Goal: Use online tool/utility: Utilize a website feature to perform a specific function

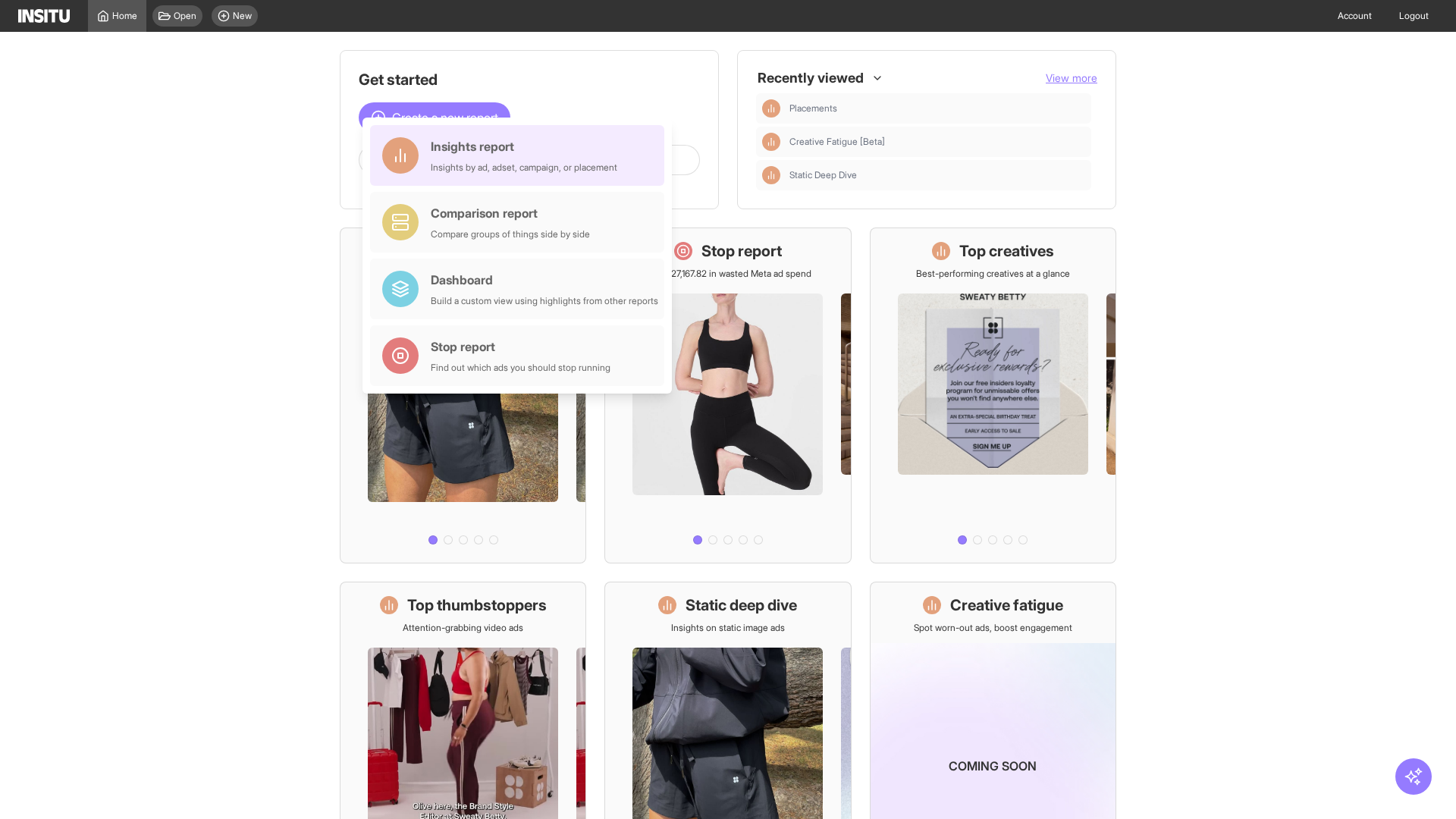
click at [521, 156] on div "Insights report Insights by ad, adset, campaign, or placement" at bounding box center [524, 156] width 187 height 37
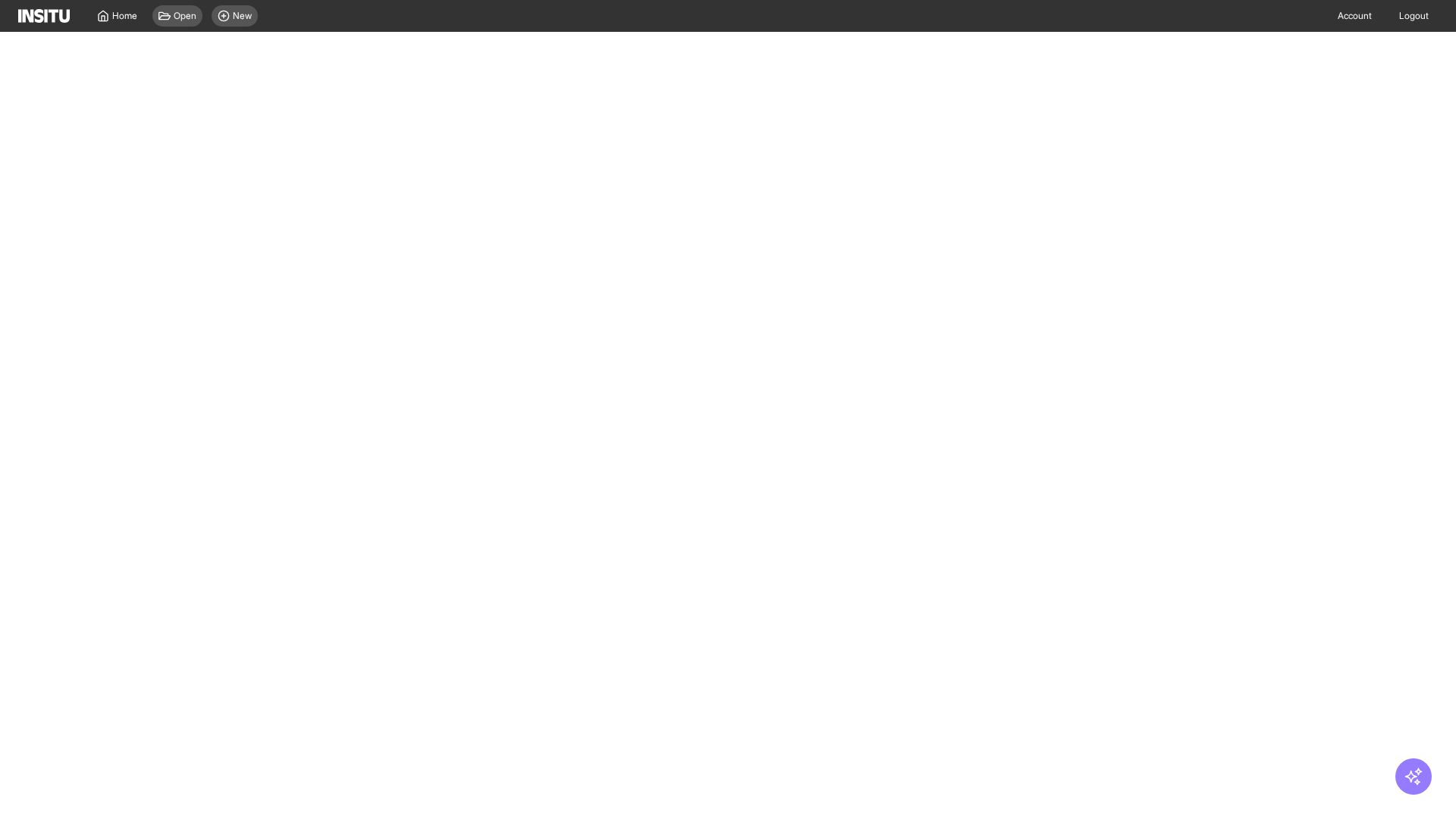
select select "**"
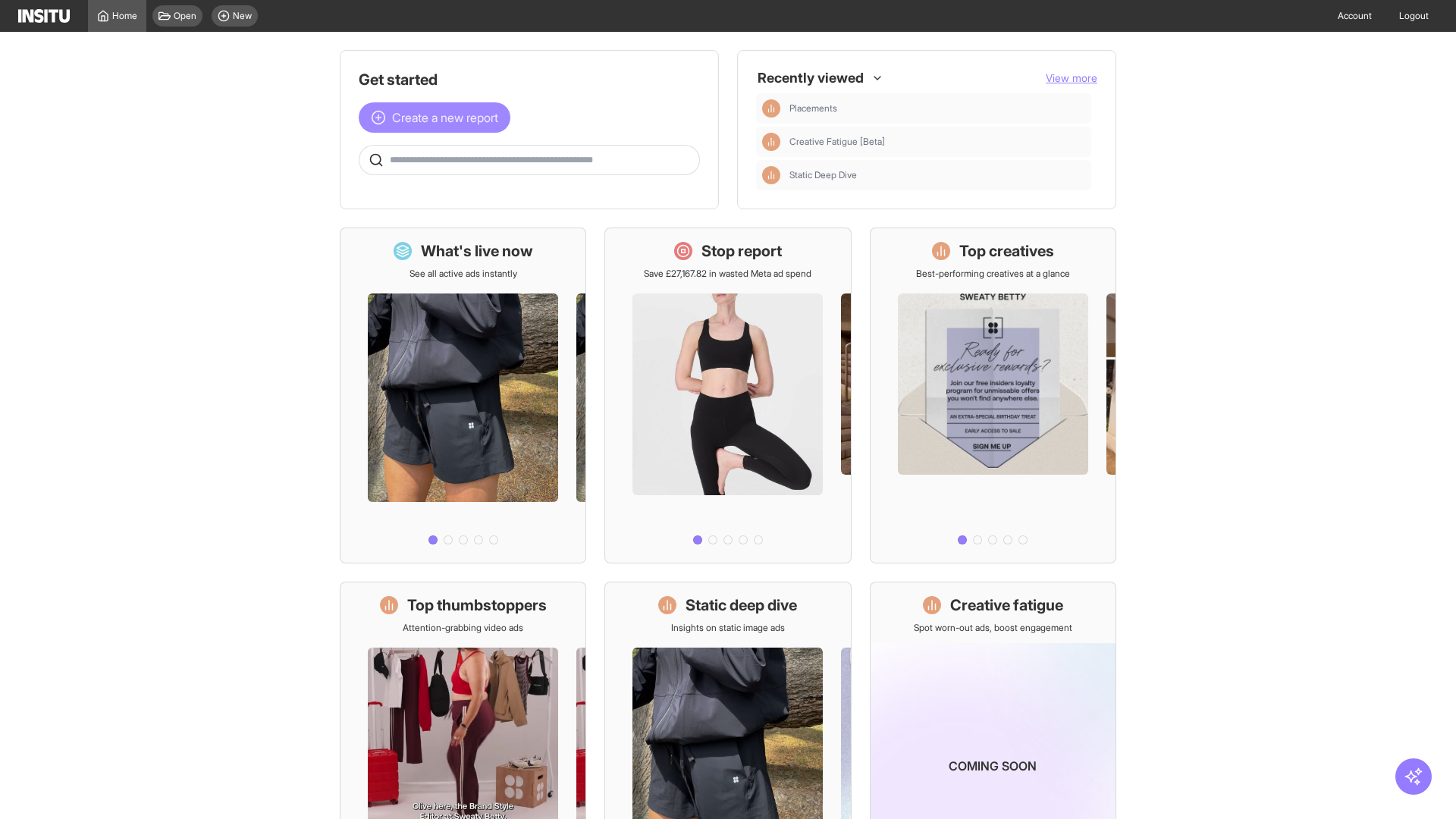
click at [438, 118] on span "Create a new report" at bounding box center [445, 117] width 107 height 18
